Goal: Task Accomplishment & Management: Manage account settings

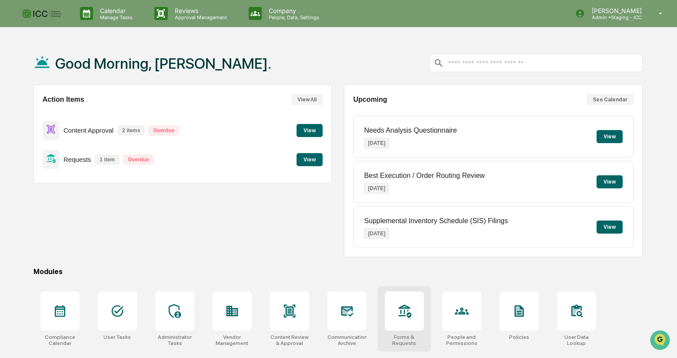
click at [405, 314] on icon at bounding box center [405, 311] width 14 height 14
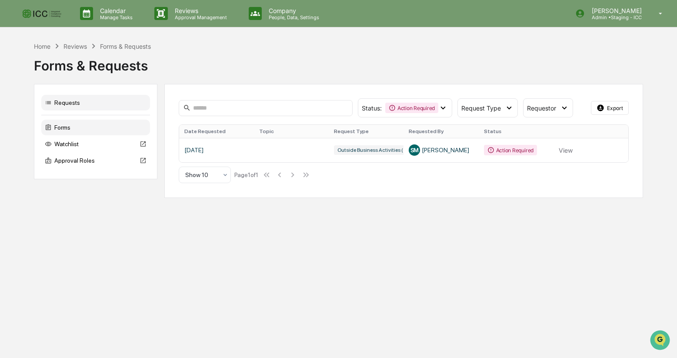
click at [75, 128] on div "Forms" at bounding box center [95, 128] width 109 height 16
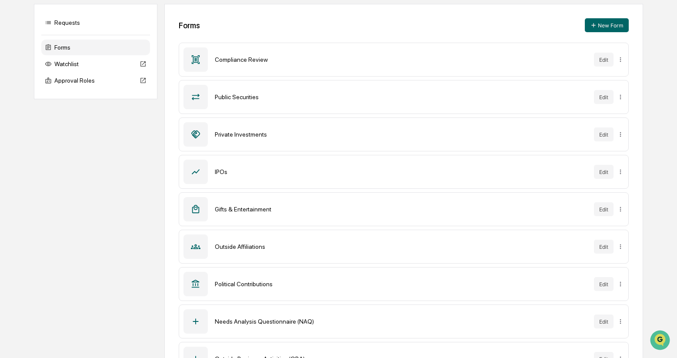
scroll to position [116, 0]
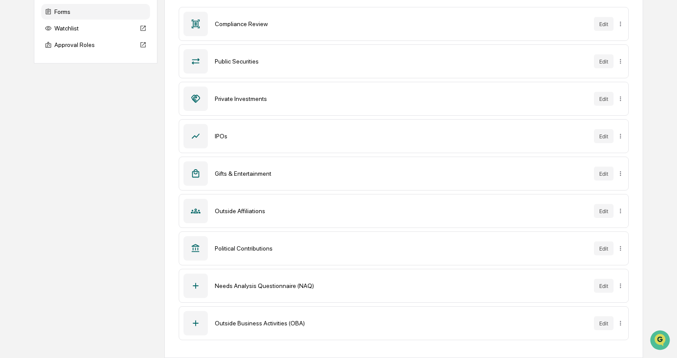
click at [196, 323] on icon at bounding box center [196, 323] width 10 height 10
click at [621, 242] on html "Calendar Manage Tasks Reviews Approval Management Company People, Data, Setting…" at bounding box center [338, 63] width 677 height 358
click at [568, 242] on html "Calendar Manage Tasks Reviews Approval Management Company People, Data, Setting…" at bounding box center [338, 63] width 677 height 358
click at [604, 323] on button "Edit" at bounding box center [604, 323] width 20 height 14
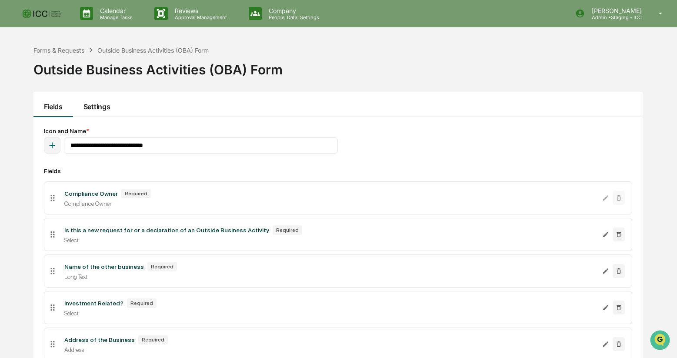
click at [98, 109] on button "Settings" at bounding box center [96, 104] width 47 height 25
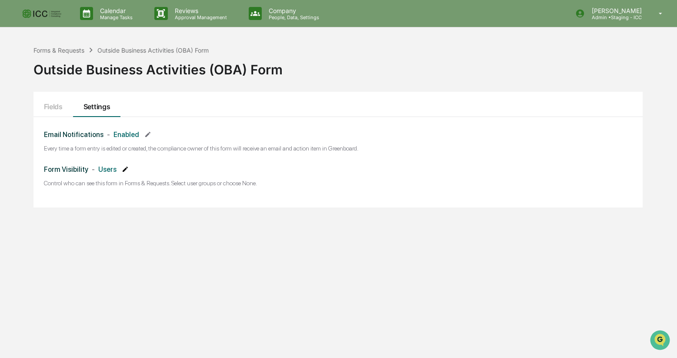
click at [126, 170] on icon at bounding box center [125, 169] width 5 height 5
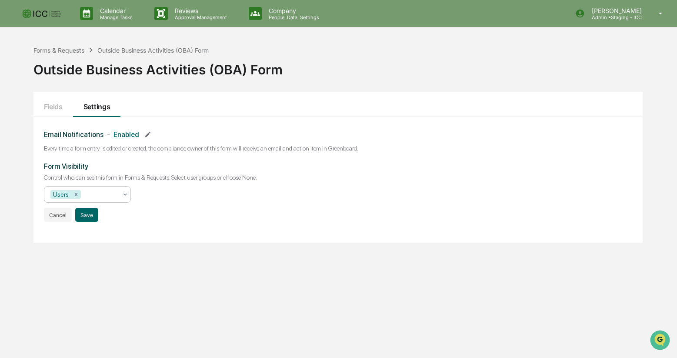
click at [126, 193] on icon at bounding box center [125, 194] width 7 height 7
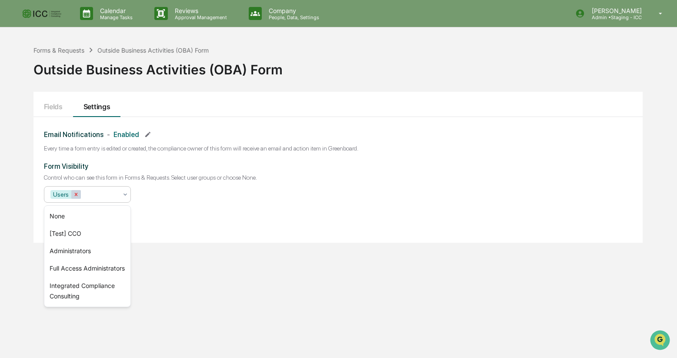
click at [77, 194] on icon "Remove Users" at bounding box center [75, 194] width 3 height 3
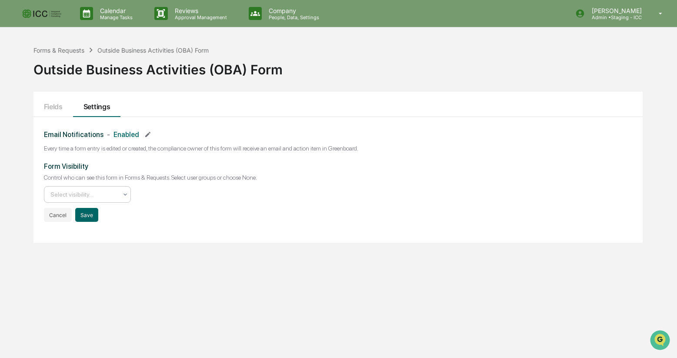
click at [77, 194] on div at bounding box center [83, 194] width 67 height 9
type input "***"
click at [159, 223] on div "Email Notifications - Enabled Every time a form entry is edited or created, the…" at bounding box center [337, 180] width 609 height 126
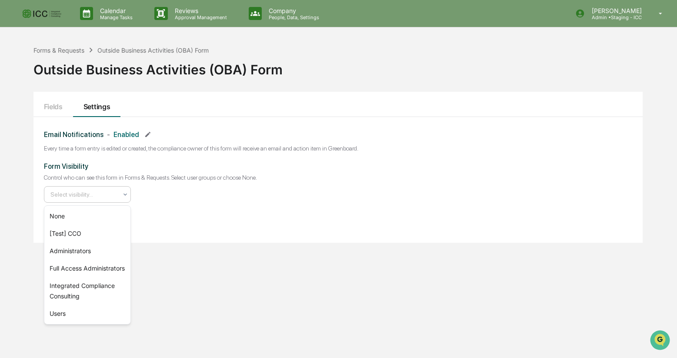
click at [127, 194] on icon at bounding box center [125, 194] width 7 height 7
click at [97, 211] on div "None" at bounding box center [87, 216] width 86 height 17
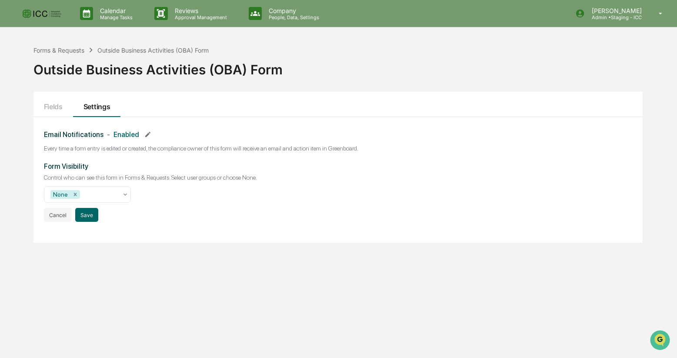
click at [196, 189] on div "Form Visibility Control who can see this form in Forms & Requests. Select user …" at bounding box center [338, 192] width 589 height 60
click at [87, 214] on button "Save" at bounding box center [86, 215] width 23 height 14
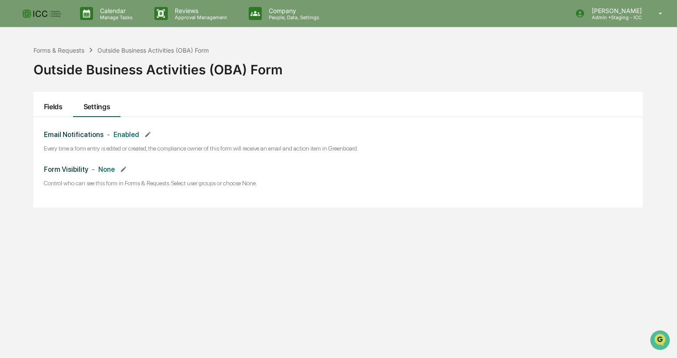
click at [58, 106] on button "Fields" at bounding box center [53, 104] width 40 height 25
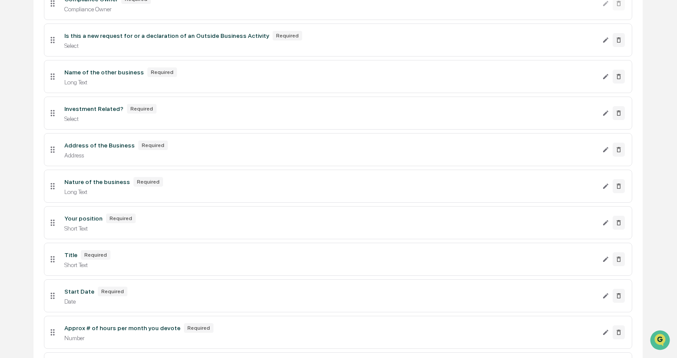
scroll to position [332, 0]
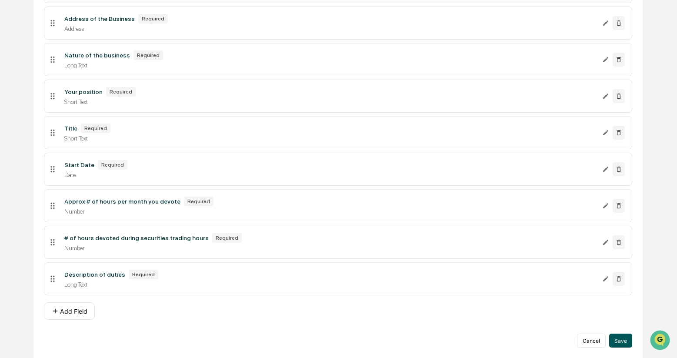
click at [623, 340] on button "Save" at bounding box center [620, 341] width 23 height 14
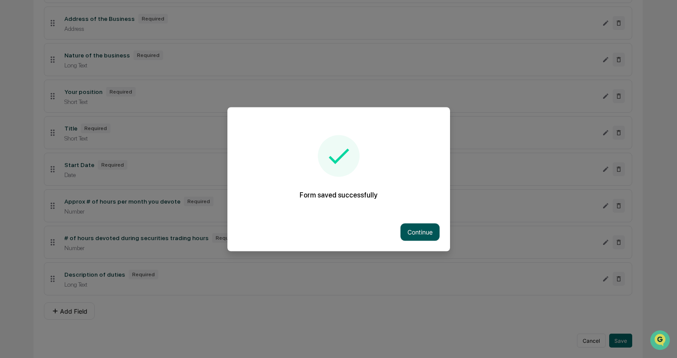
click at [417, 230] on button "Continue" at bounding box center [420, 231] width 39 height 17
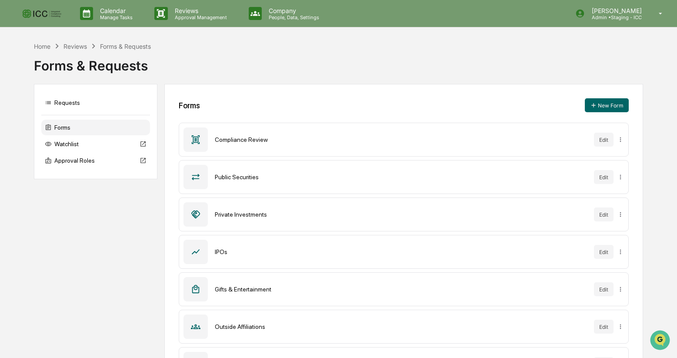
scroll to position [116, 0]
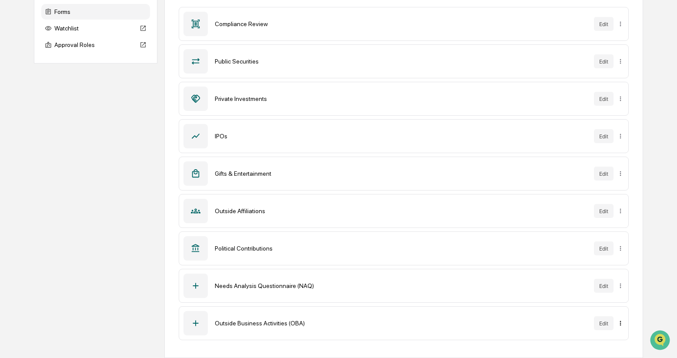
click at [621, 242] on html "Calendar Manage Tasks Reviews Approval Management Company People, Data, Setting…" at bounding box center [338, 63] width 677 height 358
click at [621, 305] on div "Sync to Accounts" at bounding box center [619, 305] width 71 height 14
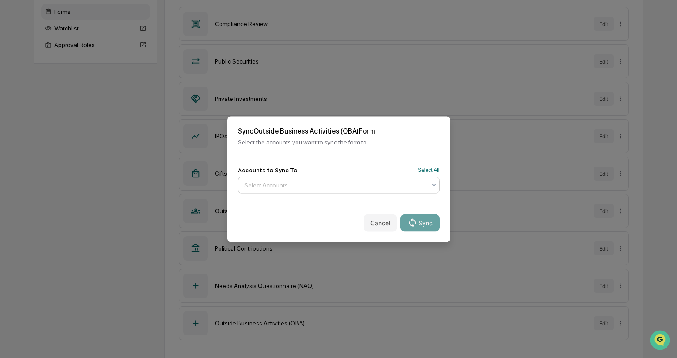
click at [432, 183] on icon at bounding box center [434, 184] width 7 height 7
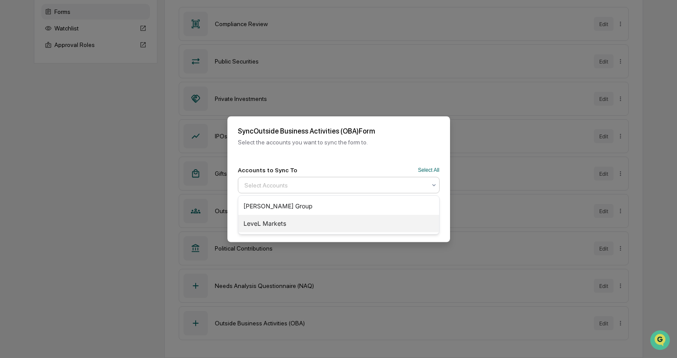
click at [413, 218] on div "LeveL Markets" at bounding box center [338, 223] width 201 height 17
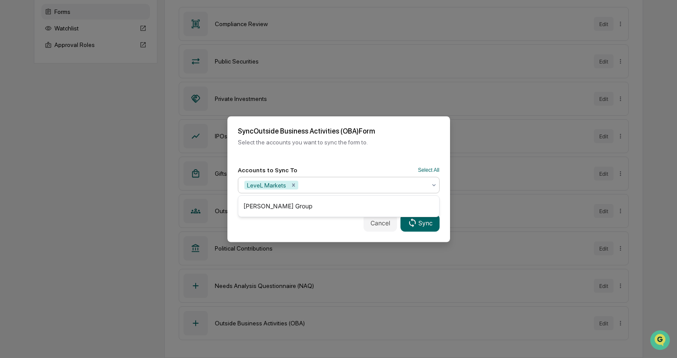
click at [343, 229] on div "Cancel Sync" at bounding box center [339, 223] width 223 height 38
click at [417, 222] on icon at bounding box center [413, 223] width 10 height 10
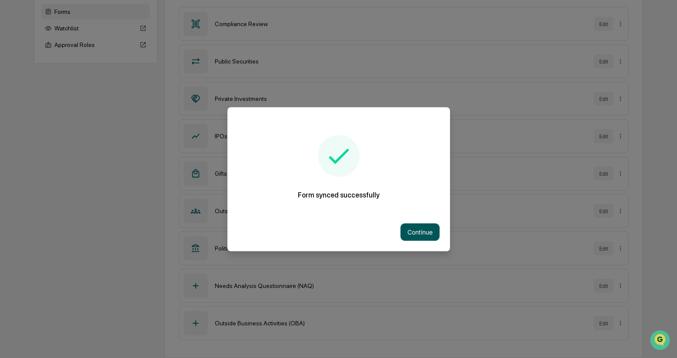
click at [426, 231] on button "Continue" at bounding box center [420, 231] width 39 height 17
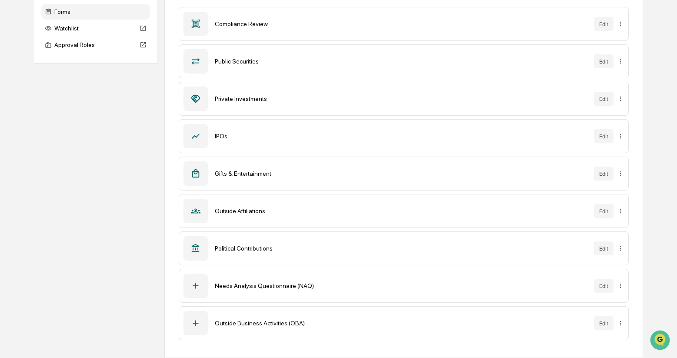
scroll to position [0, 0]
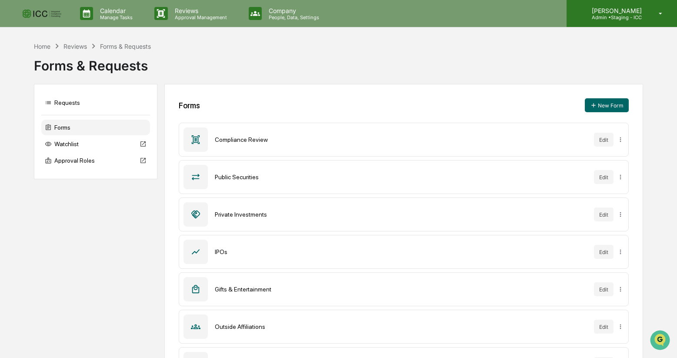
click at [629, 13] on p "[PERSON_NAME]" at bounding box center [615, 10] width 61 height 7
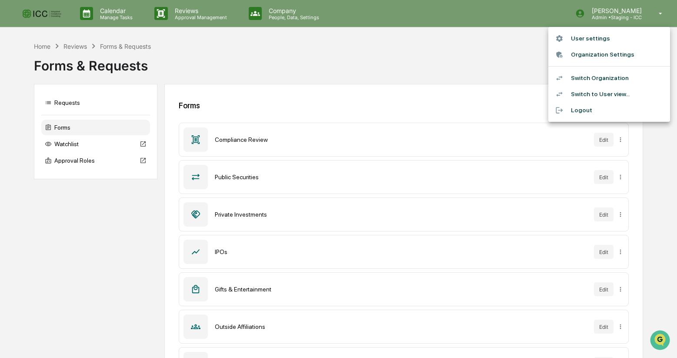
click at [585, 78] on li "Switch Organization" at bounding box center [610, 78] width 122 height 16
